Goal: Task Accomplishment & Management: Manage account settings

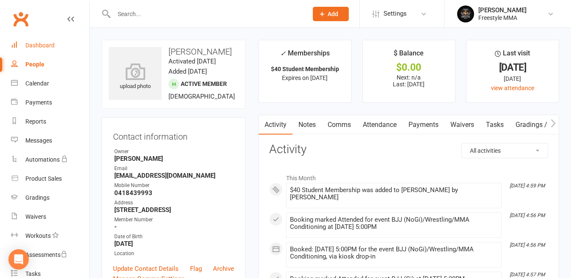
click at [44, 49] on link "Dashboard" at bounding box center [50, 45] width 78 height 19
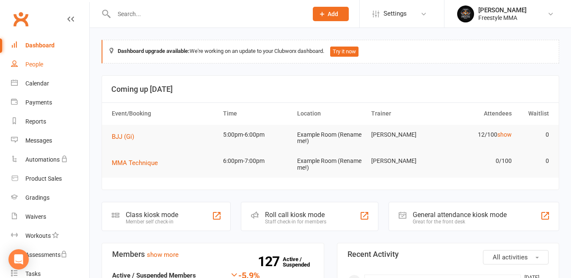
click at [30, 70] on link "People" at bounding box center [50, 64] width 78 height 19
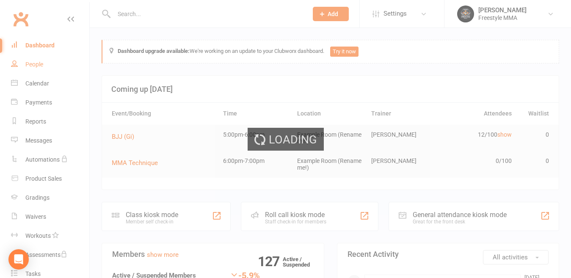
select select "50"
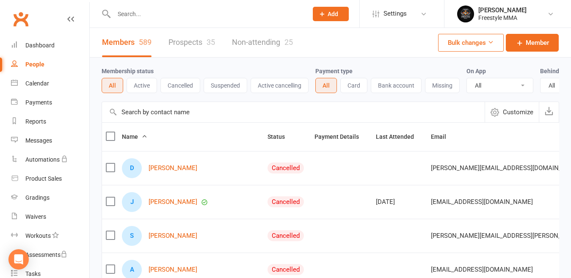
click at [181, 17] on input "text" at bounding box center [206, 14] width 190 height 12
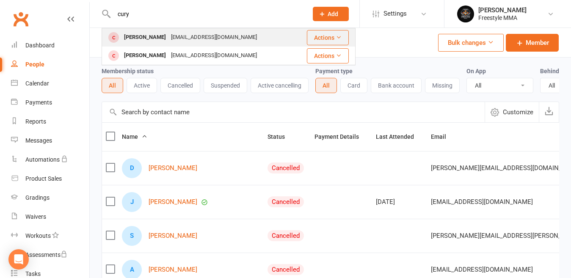
type input "cury"
click at [178, 37] on div "[EMAIL_ADDRESS][DOMAIN_NAME]" at bounding box center [213, 37] width 91 height 12
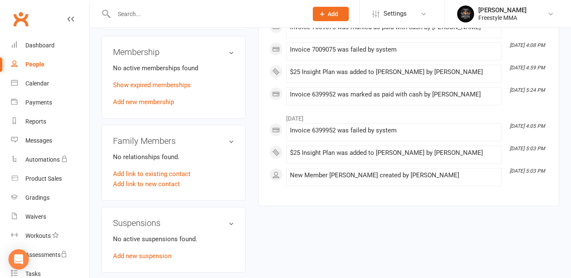
scroll to position [381, 0]
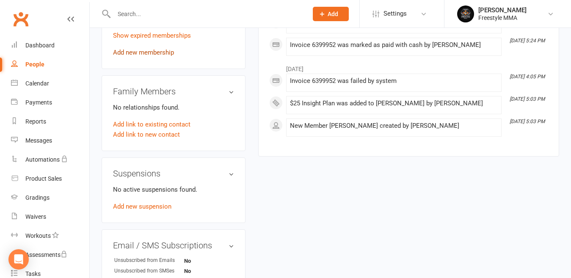
click at [150, 55] on link "Add new membership" at bounding box center [143, 53] width 61 height 8
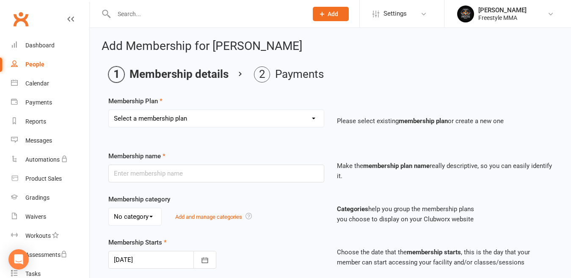
click at [192, 113] on select "Select a membership plan Create new Membership Plan $49 Unlimited $55 Weekly Ca…" at bounding box center [216, 118] width 215 height 17
select select "5"
click at [109, 110] on select "Select a membership plan Create new Membership Plan $49 Unlimited $55 Weekly Ca…" at bounding box center [216, 118] width 215 height 17
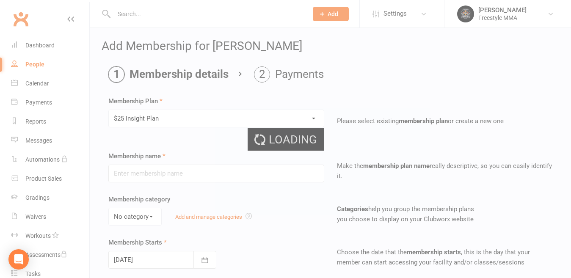
type input "$25 Insight Plan"
type input "7"
select select "0"
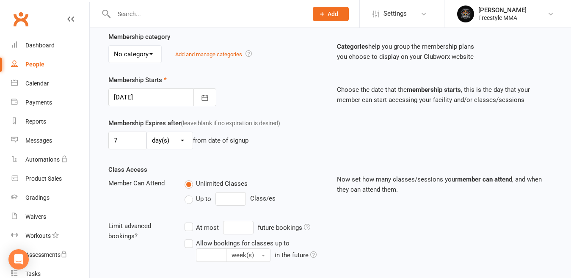
scroll to position [276, 0]
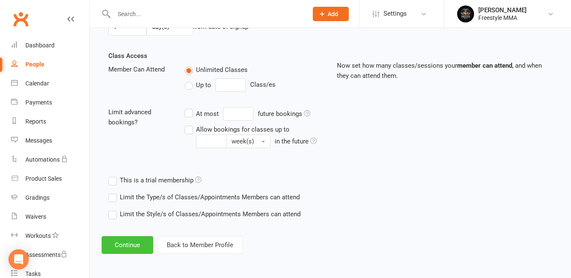
click at [129, 247] on button "Continue" at bounding box center [128, 245] width 52 height 18
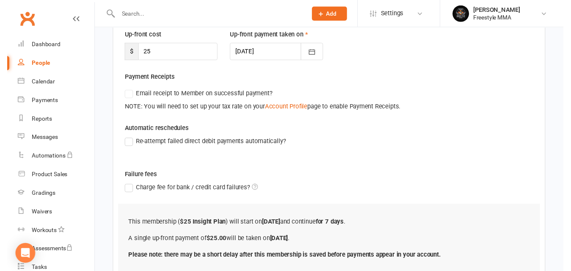
scroll to position [183, 0]
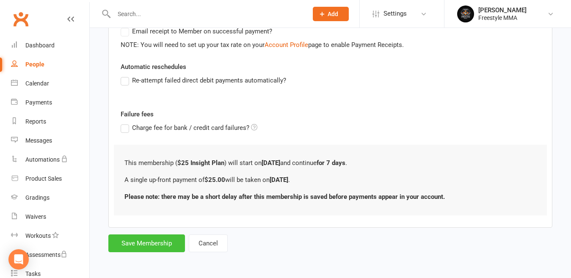
click at [176, 248] on button "Save Membership" at bounding box center [146, 243] width 77 height 18
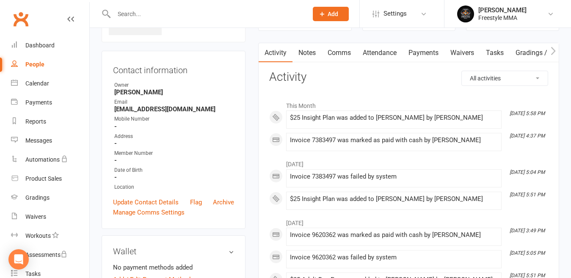
scroll to position [85, 0]
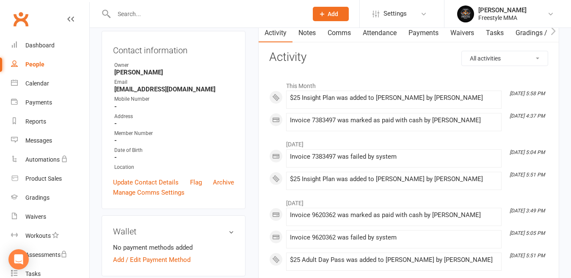
click at [176, 19] on input "text" at bounding box center [206, 14] width 190 height 12
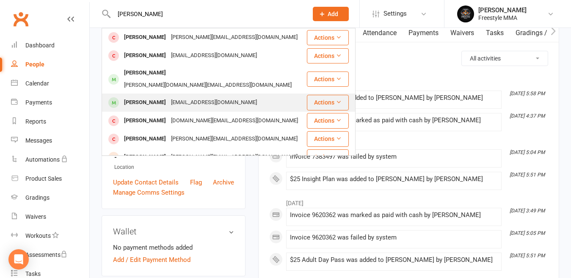
type input "[PERSON_NAME]"
click at [171, 94] on div "[PERSON_NAME] [EMAIL_ADDRESS][DOMAIN_NAME]" at bounding box center [204, 102] width 204 height 17
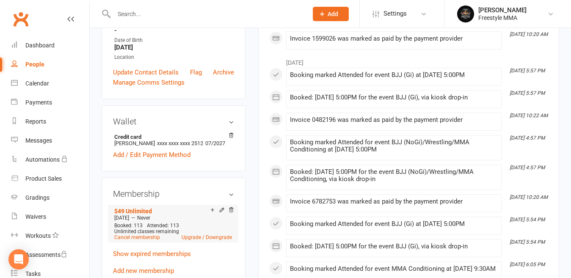
scroll to position [212, 0]
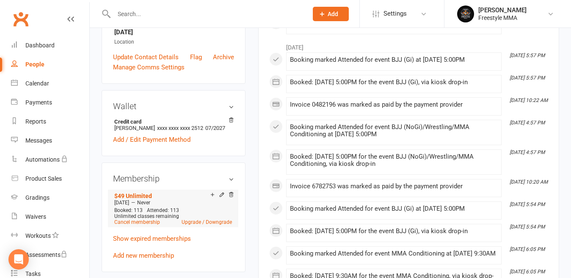
click at [220, 227] on li "$49 Unlimited [DATE] — Never Booked: 113 Attended: 113 Unlimited classes remain…" at bounding box center [173, 208] width 122 height 37
click at [220, 225] on link "Upgrade / Downgrade" at bounding box center [207, 222] width 50 height 6
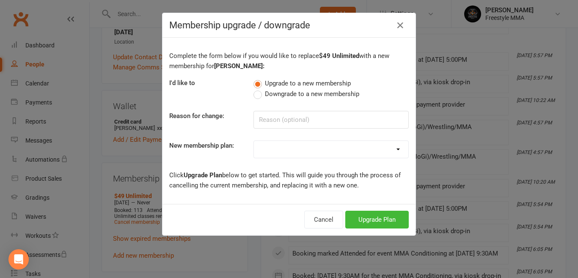
click at [288, 87] on span "Upgrade to a new membership" at bounding box center [308, 82] width 86 height 9
click at [259, 78] on input "Upgrade to a new membership" at bounding box center [256, 78] width 6 height 0
click at [289, 95] on span "Downgrade to a new membership" at bounding box center [312, 93] width 94 height 9
click at [259, 89] on input "Downgrade to a new membership" at bounding box center [256, 89] width 6 height 0
click at [367, 226] on button "Downgrade Plan" at bounding box center [373, 220] width 72 height 18
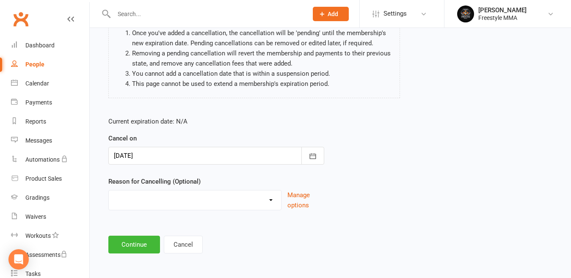
scroll to position [88, 0]
click at [139, 241] on button "Continue" at bounding box center [134, 243] width 52 height 18
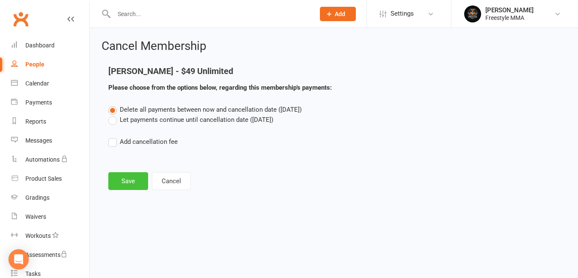
click at [131, 182] on button "Save" at bounding box center [128, 181] width 40 height 18
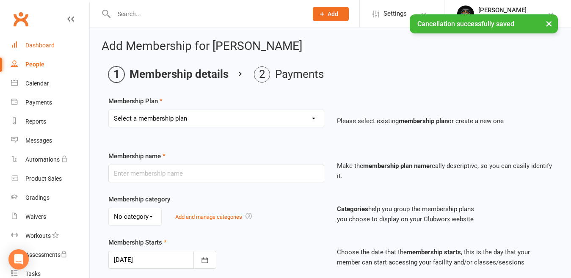
click at [51, 46] on div "Dashboard" at bounding box center [39, 45] width 29 height 7
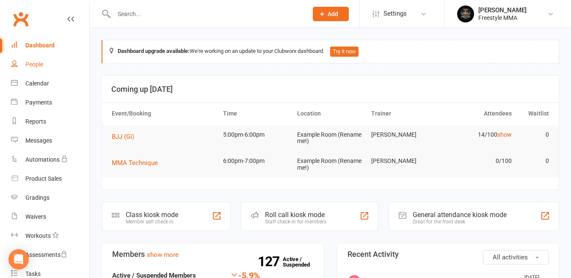
click at [28, 67] on link "People" at bounding box center [50, 64] width 78 height 19
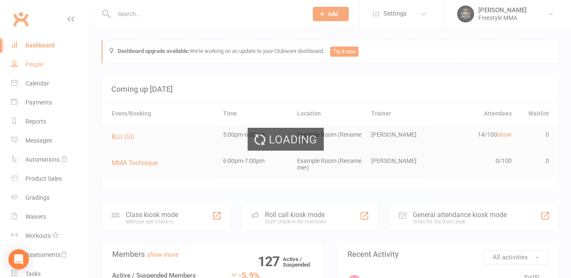
select select "50"
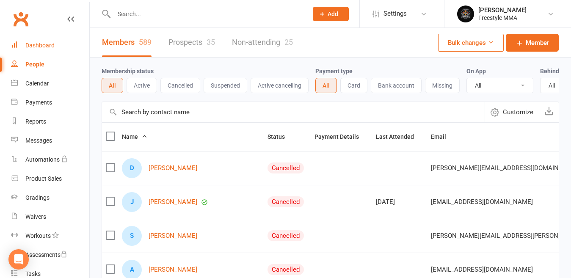
click at [20, 44] on link "Dashboard" at bounding box center [50, 45] width 78 height 19
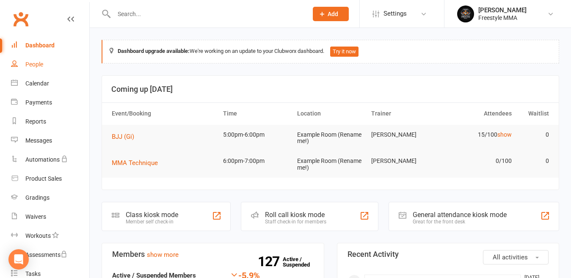
click at [23, 67] on link "People" at bounding box center [50, 64] width 78 height 19
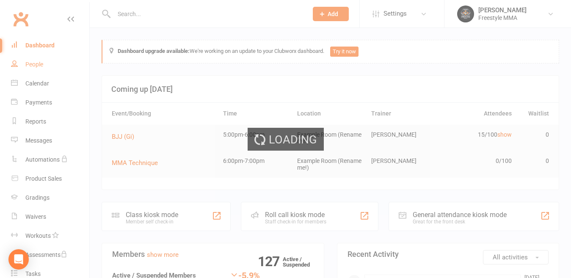
select select "50"
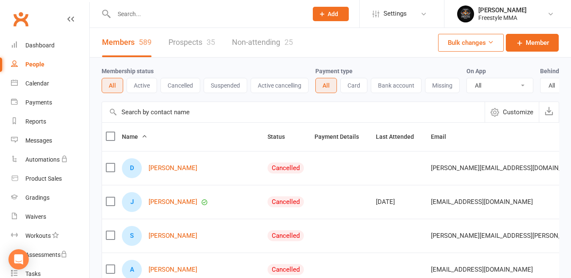
click at [150, 17] on input "text" at bounding box center [206, 14] width 190 height 12
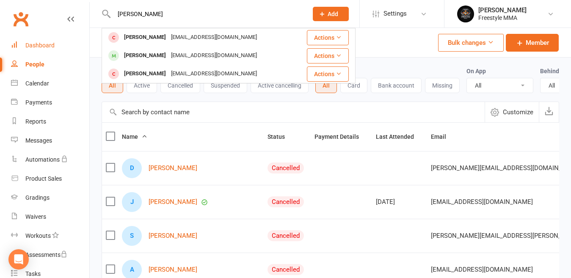
type input "[PERSON_NAME]"
click at [43, 36] on link "Dashboard" at bounding box center [50, 45] width 78 height 19
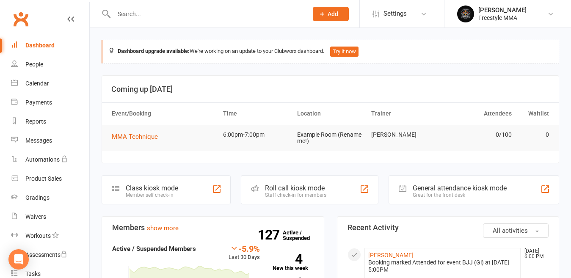
click at [156, 9] on input "text" at bounding box center [206, 14] width 190 height 12
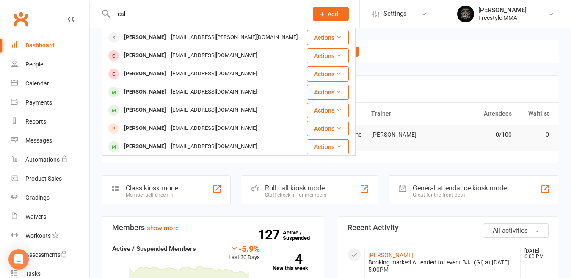
type input "cal"
